Goal: Task Accomplishment & Management: Manage account settings

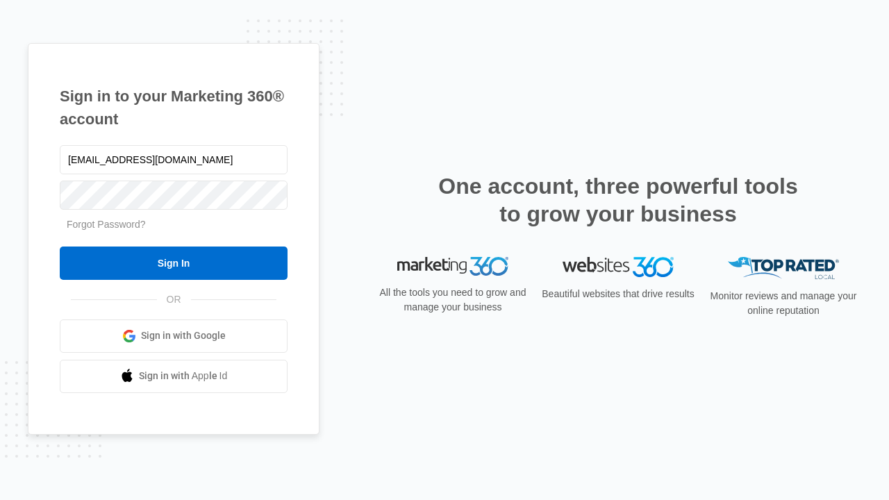
type input "dankie614@gmail.com"
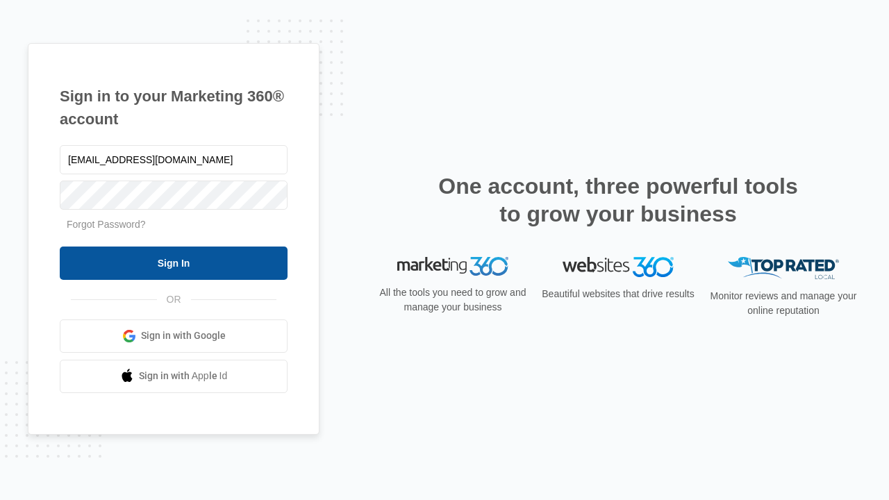
click at [174, 262] on input "Sign In" at bounding box center [174, 263] width 228 height 33
